Goal: Find specific page/section: Find specific page/section

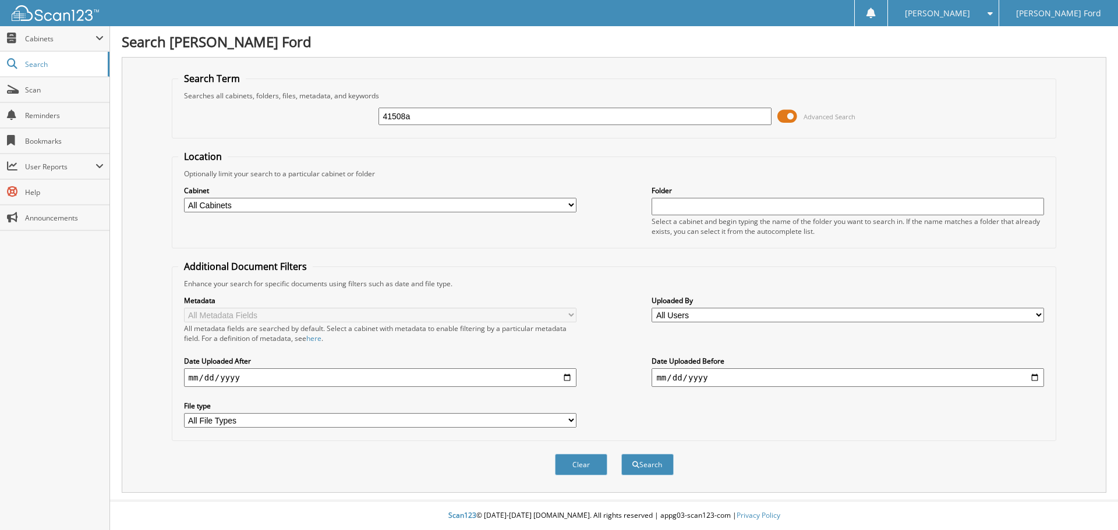
type input "41508a"
click at [621, 454] on button "Search" at bounding box center [647, 465] width 52 height 22
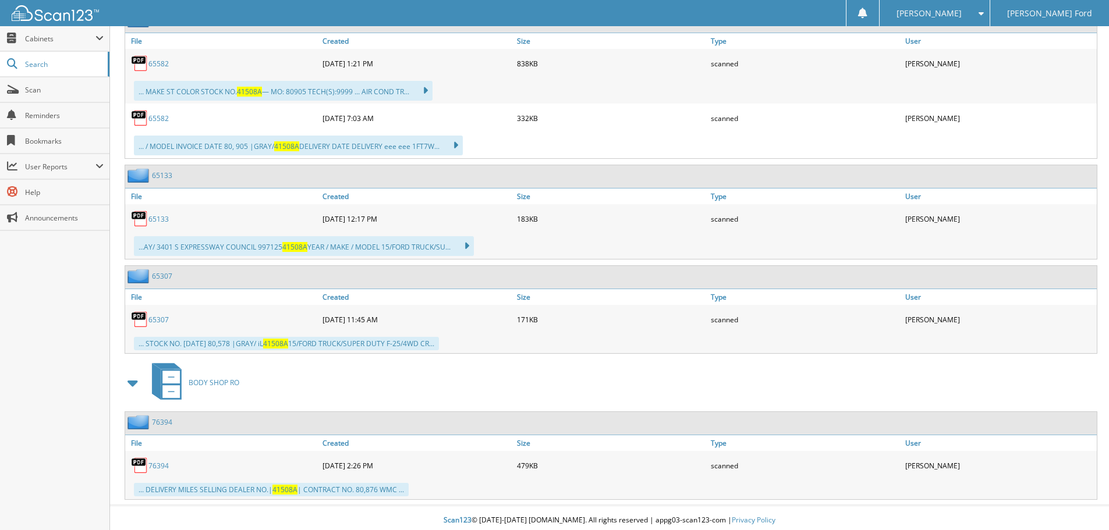
scroll to position [485, 0]
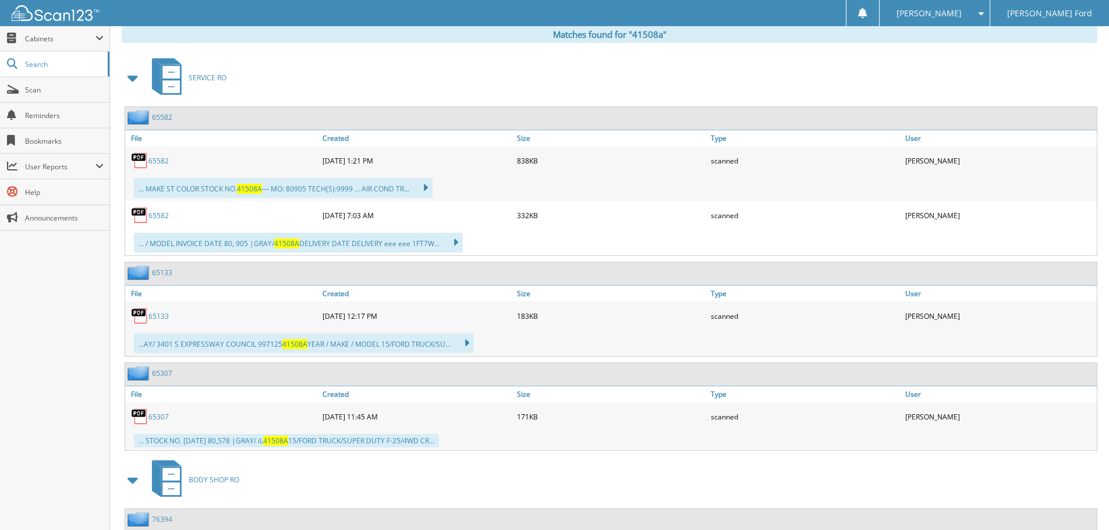
click at [458, 242] on icon at bounding box center [449, 243] width 17 height 16
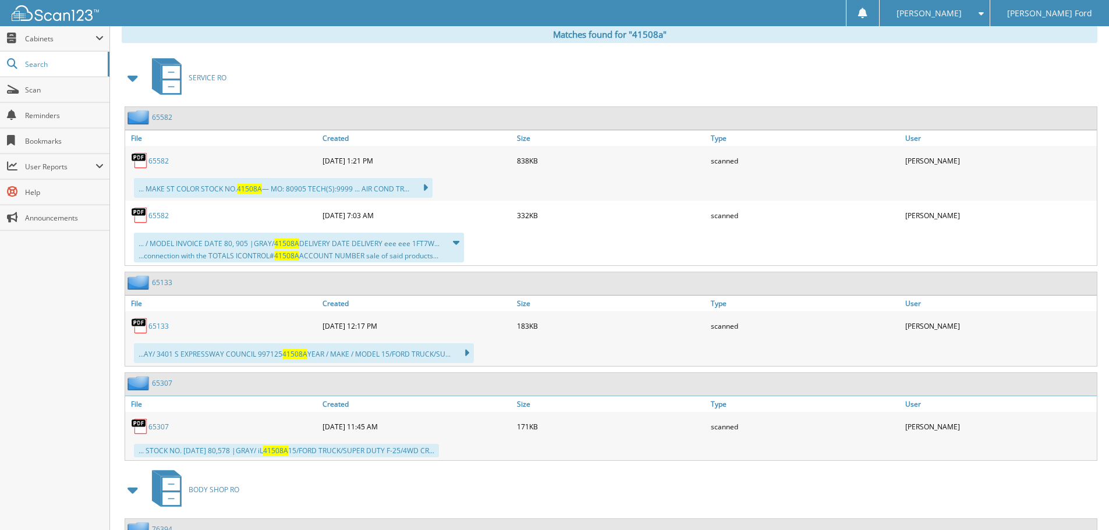
click at [167, 217] on link "65582" at bounding box center [158, 216] width 20 height 10
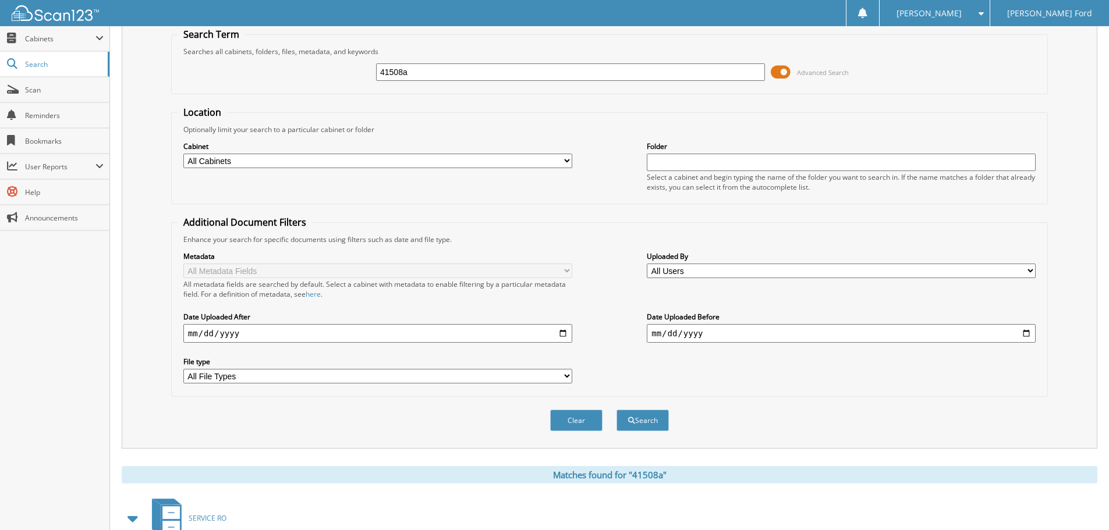
scroll to position [0, 0]
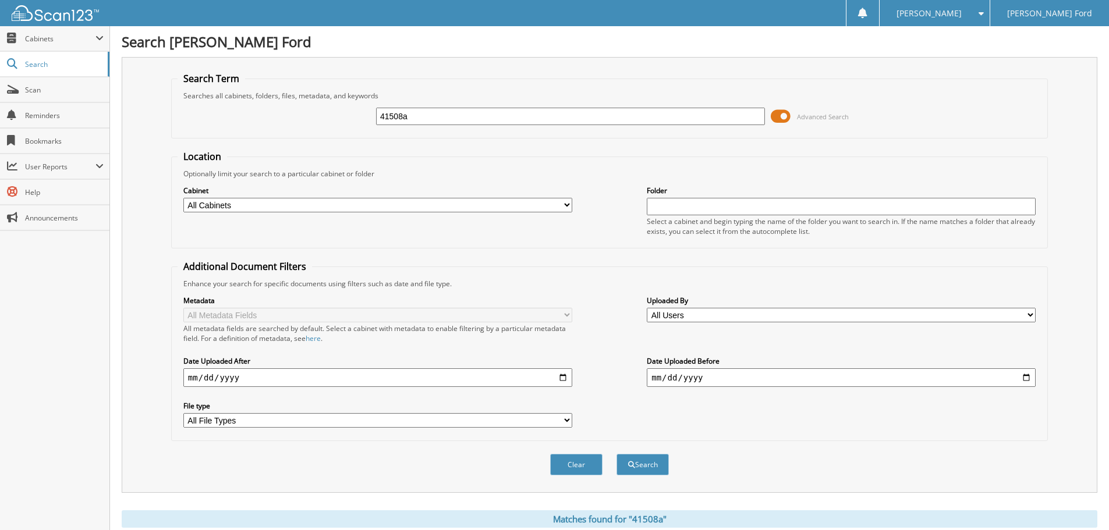
click at [784, 121] on span at bounding box center [781, 116] width 20 height 17
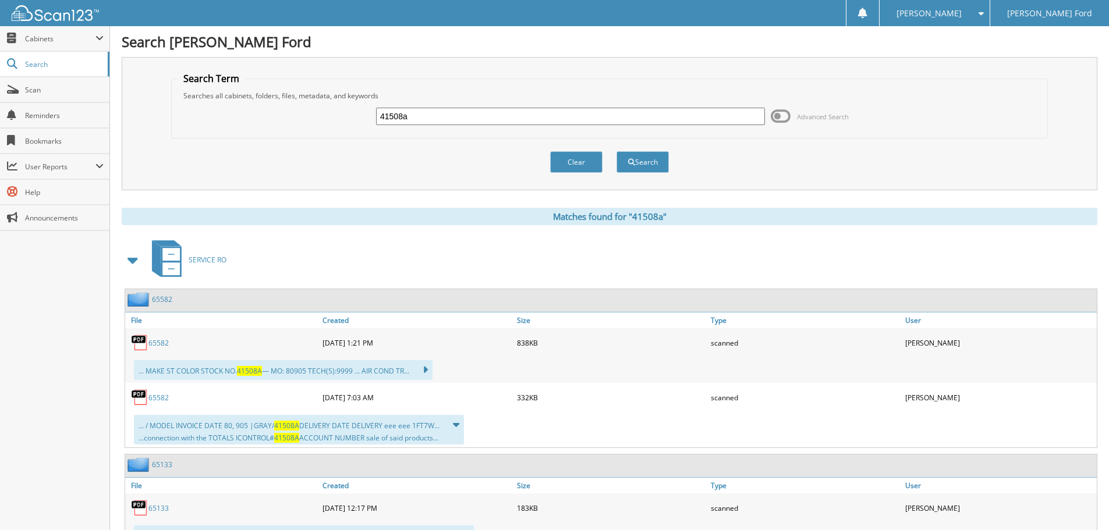
click at [426, 119] on input "41508a" at bounding box center [570, 116] width 389 height 17
type input "kirk reynolds"
click at [617, 151] on button "Search" at bounding box center [643, 162] width 52 height 22
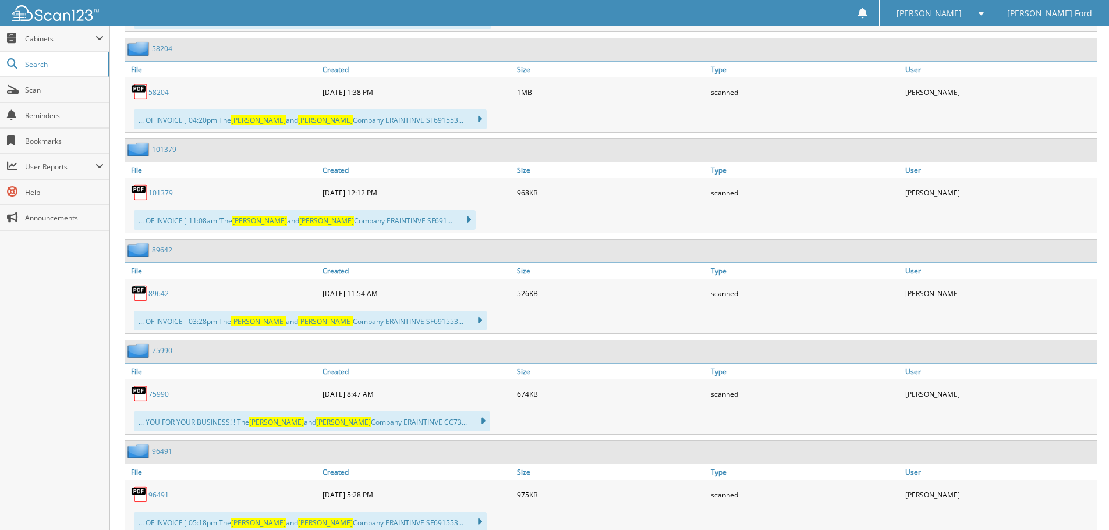
scroll to position [27264, 0]
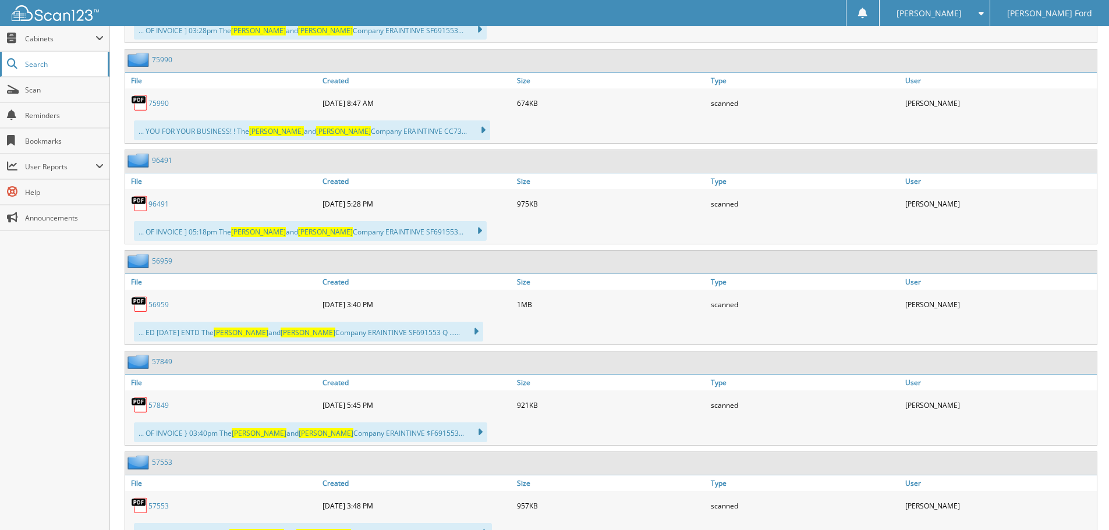
click at [77, 63] on span "Search" at bounding box center [63, 64] width 77 height 10
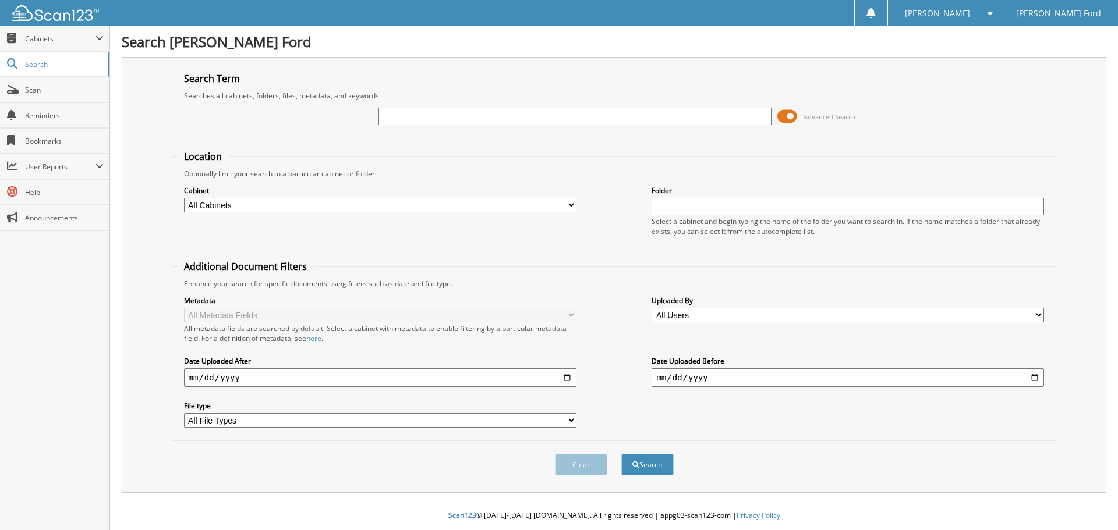
click at [444, 119] on input "text" at bounding box center [574, 116] width 392 height 17
click at [443, 116] on input "text" at bounding box center [574, 116] width 392 height 17
click at [511, 117] on input "text" at bounding box center [574, 116] width 392 height 17
paste input "[US_VEHICLE_IDENTIFICATION_NUMBER]"
type input "[US_VEHICLE_IDENTIFICATION_NUMBER]"
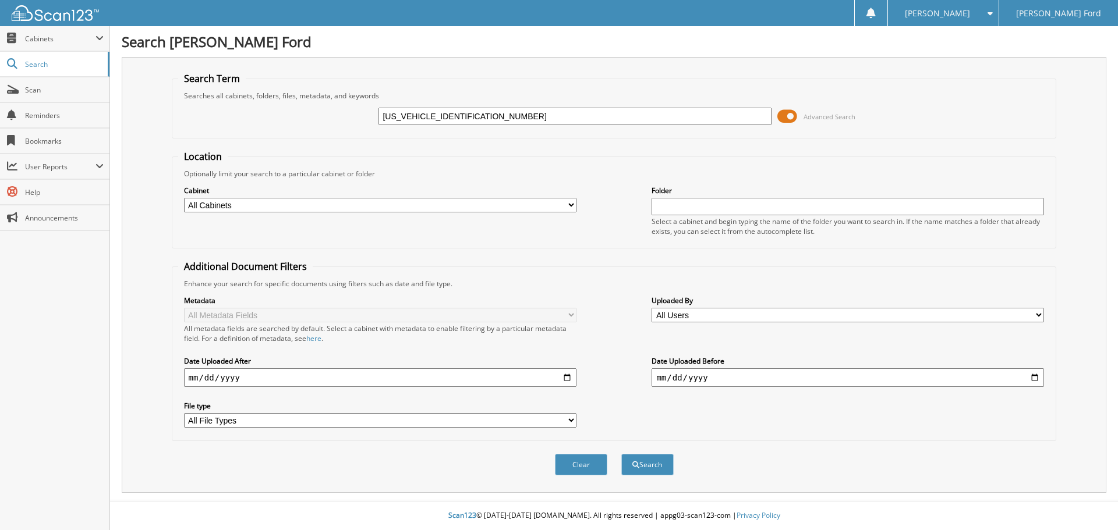
click at [621, 454] on button "Search" at bounding box center [647, 465] width 52 height 22
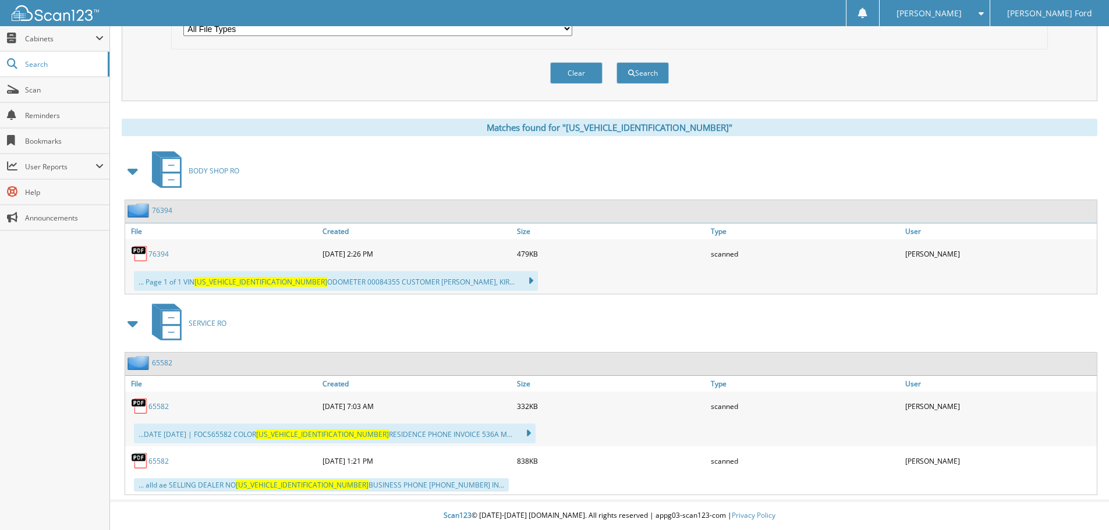
scroll to position [392, 0]
